Goal: Use online tool/utility: Use online tool/utility

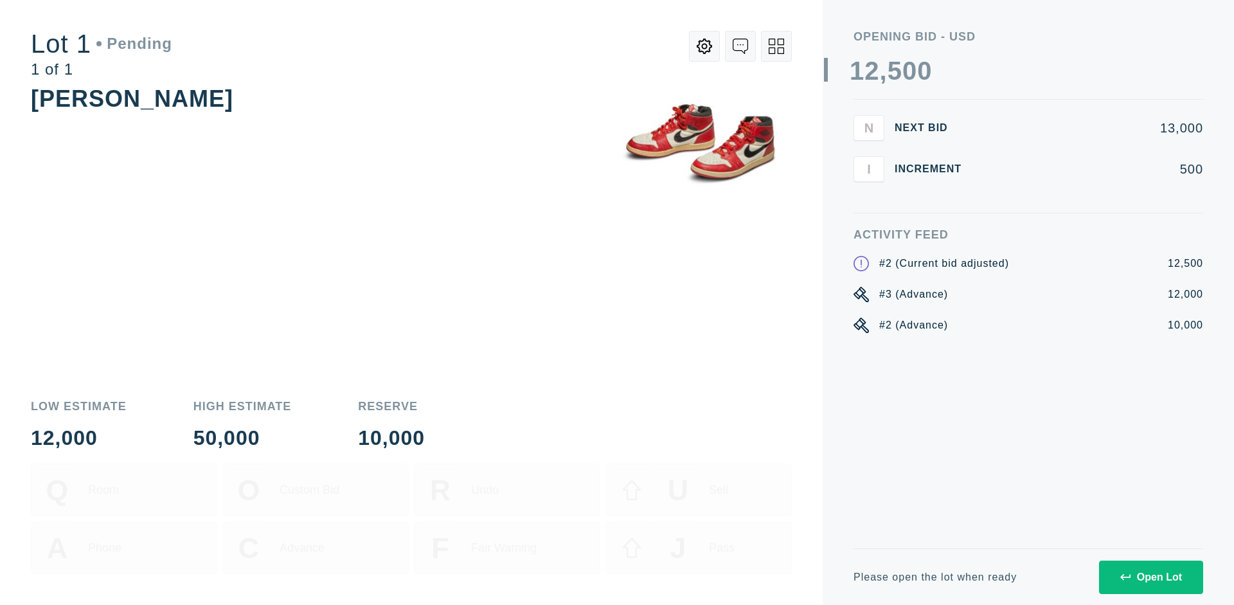
click at [1150, 576] on div "Open Lot" at bounding box center [1151, 577] width 62 height 12
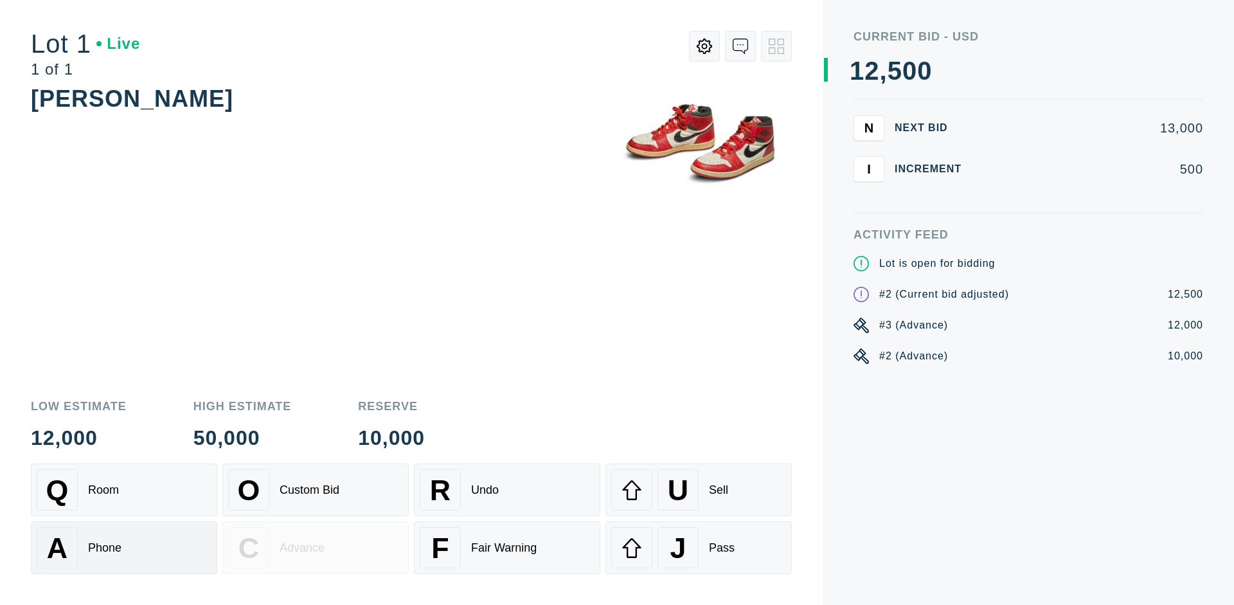
click at [124, 547] on div "A Phone" at bounding box center [124, 547] width 175 height 41
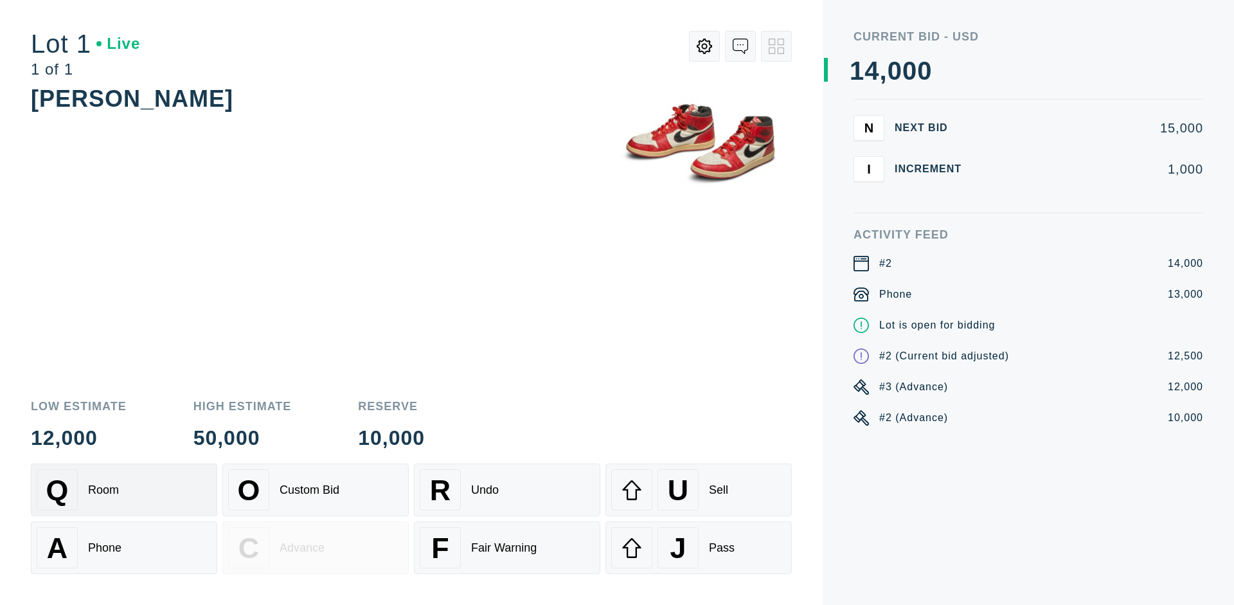
click at [124, 490] on div "Q Room" at bounding box center [124, 489] width 175 height 41
click at [698, 490] on div "U Sell" at bounding box center [698, 489] width 175 height 41
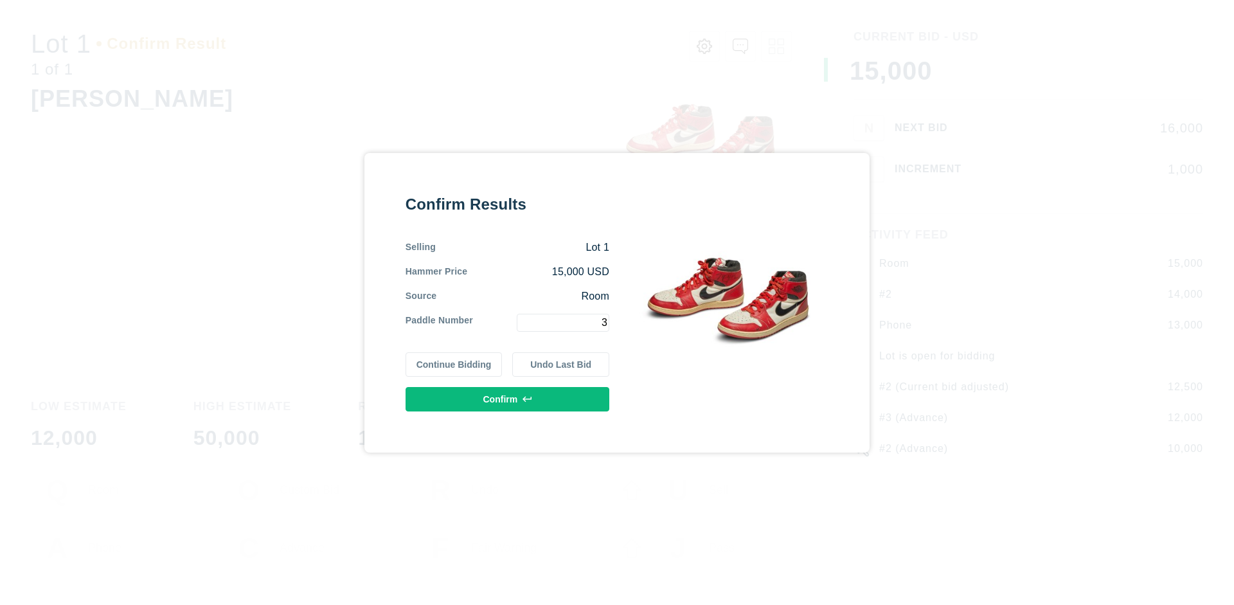
type input "3"
click at [508, 398] on button "Confirm" at bounding box center [507, 399] width 204 height 24
